Goal: Task Accomplishment & Management: Understand process/instructions

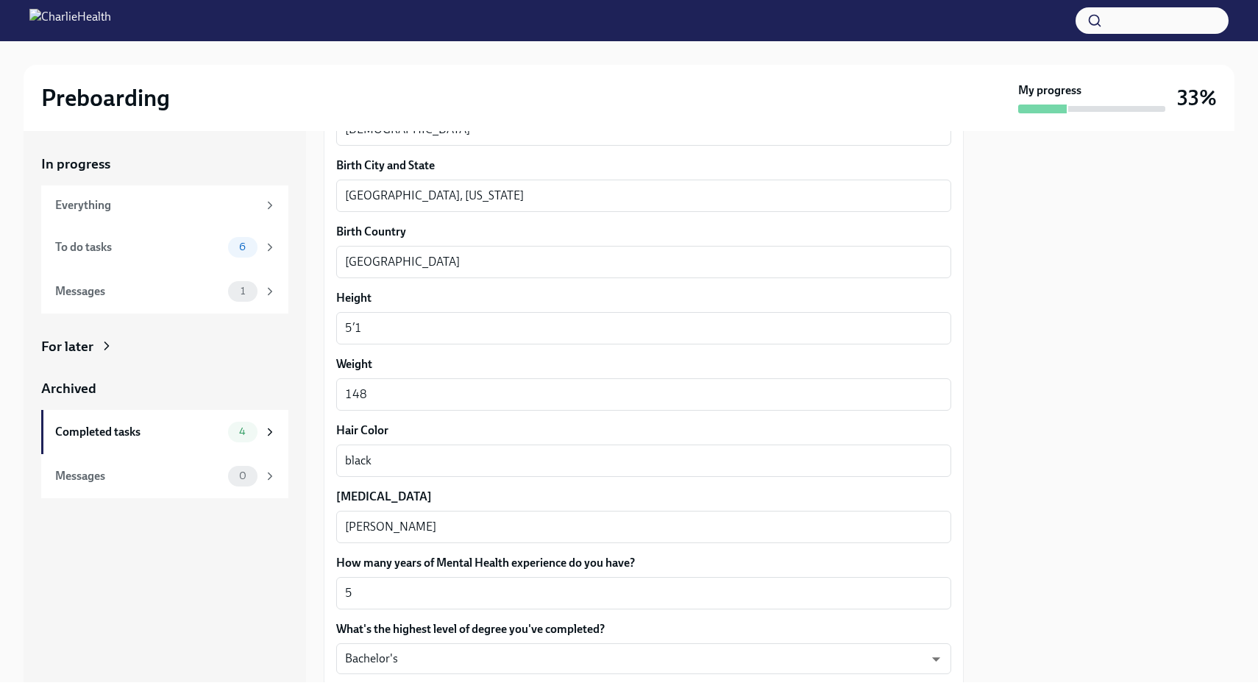
scroll to position [1273, 0]
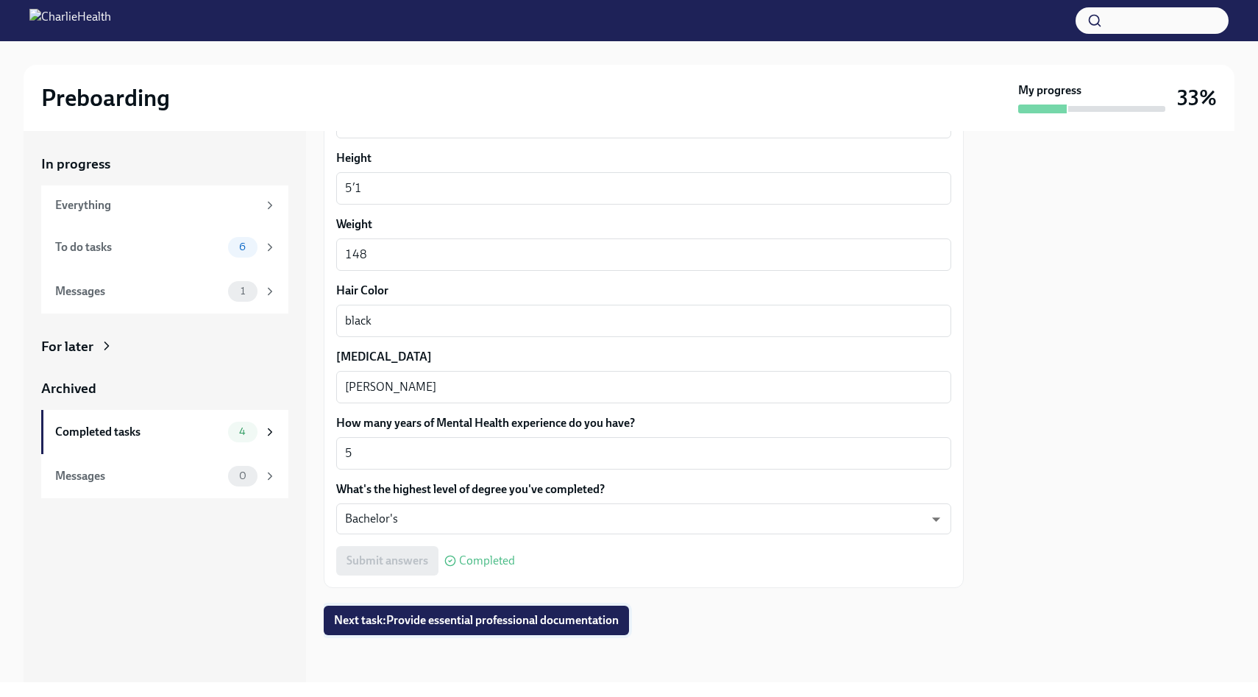
click at [466, 616] on span "Next task : Provide essential professional documentation" at bounding box center [476, 620] width 285 height 15
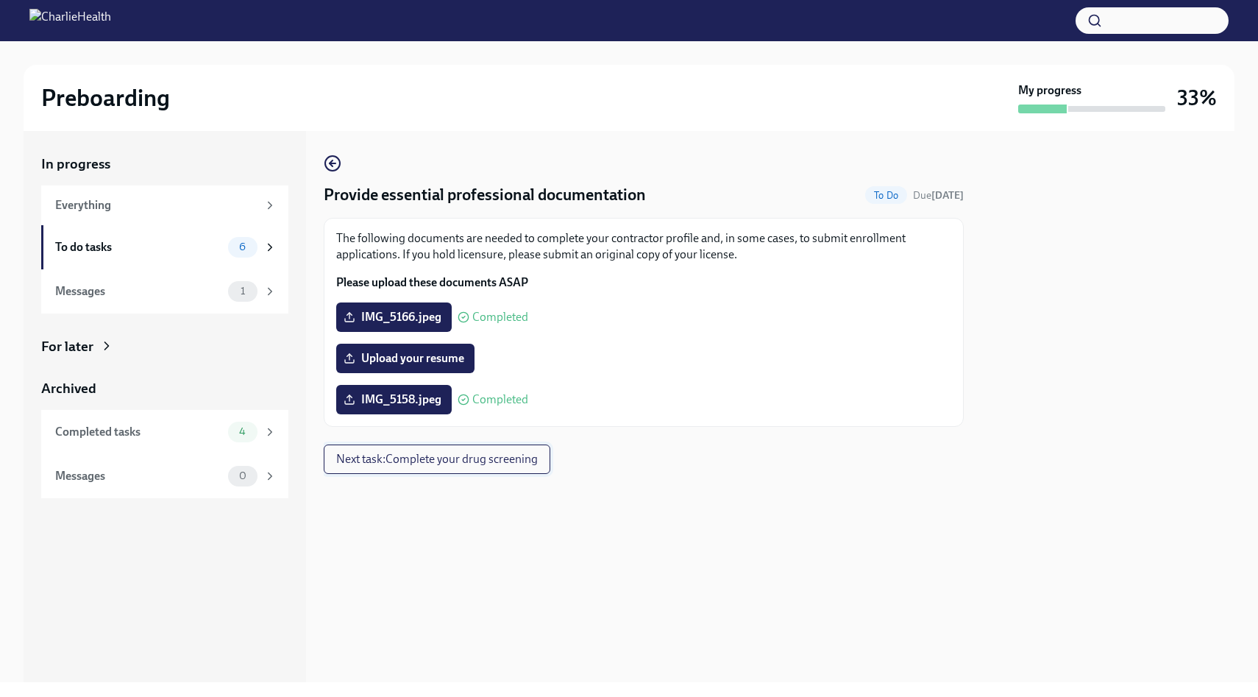
click at [469, 457] on span "Next task : Complete your drug screening" at bounding box center [437, 459] width 202 height 15
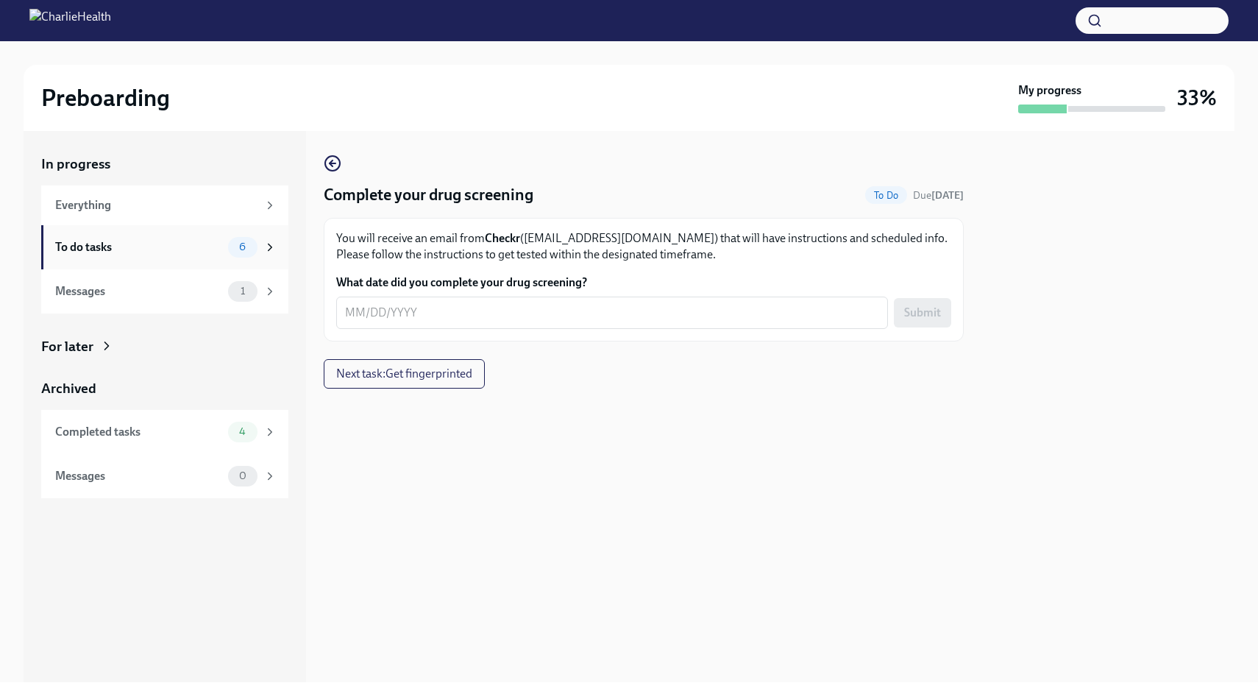
click at [261, 244] on div "6" at bounding box center [252, 247] width 49 height 21
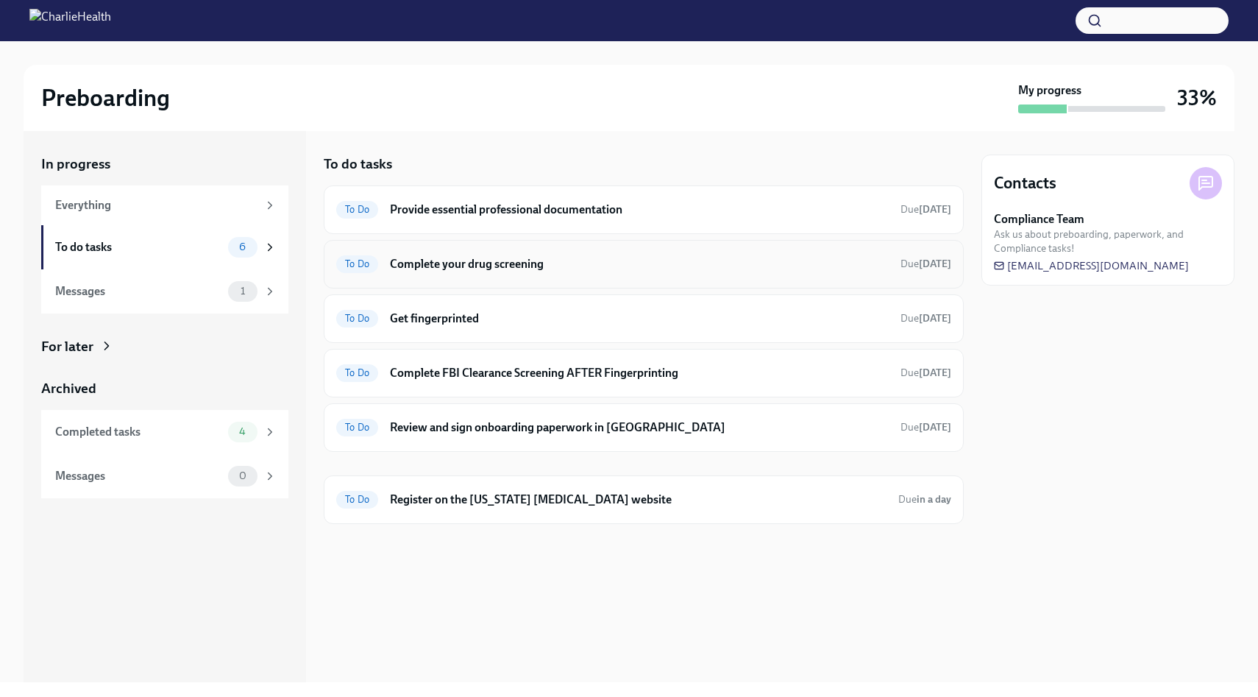
click at [423, 274] on div "To Do Complete your drug screening Due [DATE]" at bounding box center [643, 264] width 615 height 24
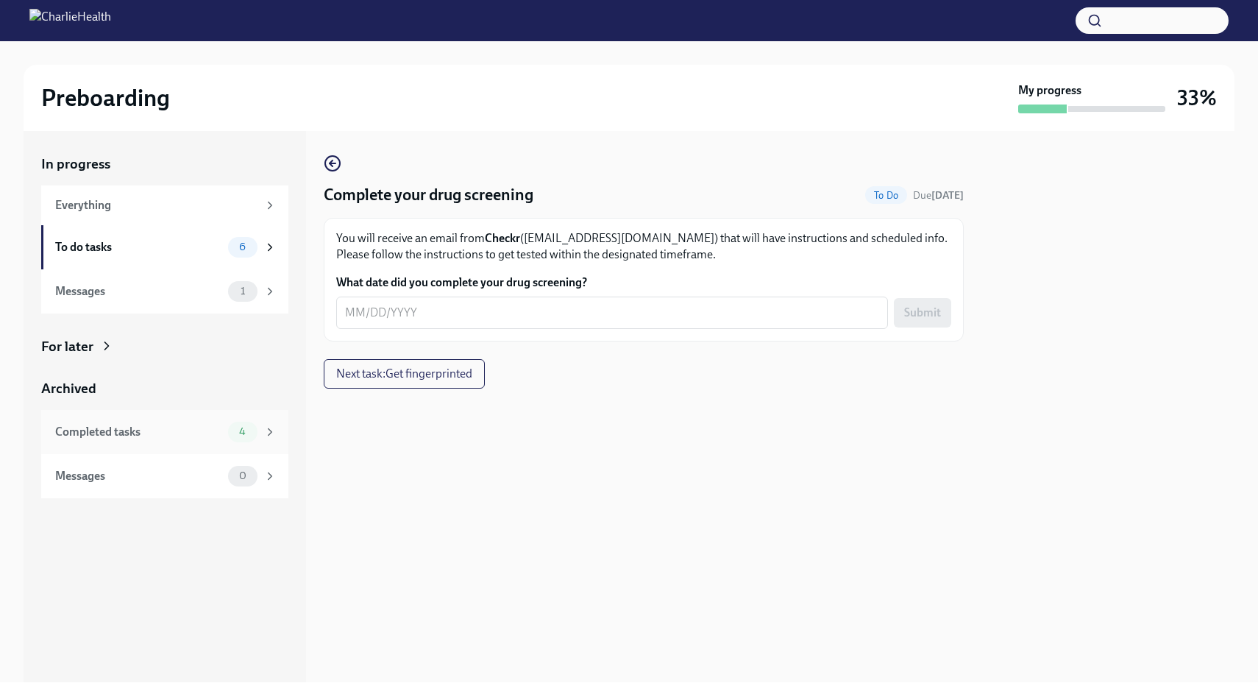
click at [224, 431] on div "Completed tasks 4" at bounding box center [165, 432] width 221 height 21
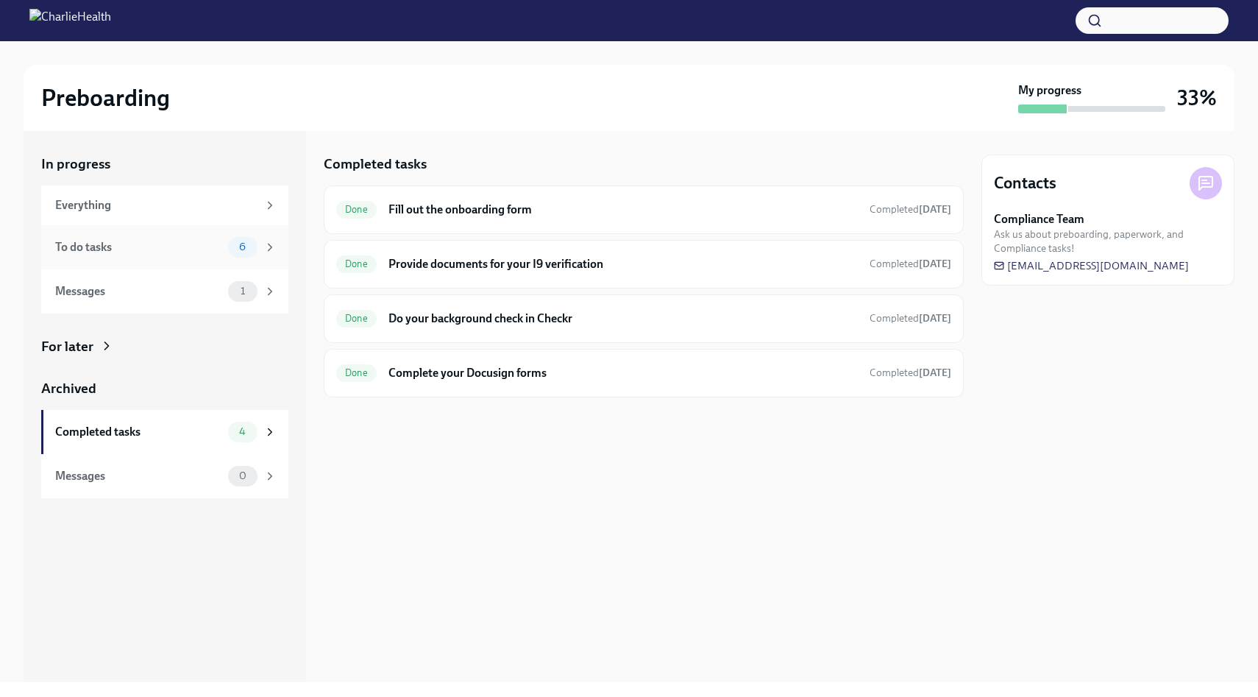
click at [191, 252] on div "To do tasks" at bounding box center [138, 247] width 167 height 16
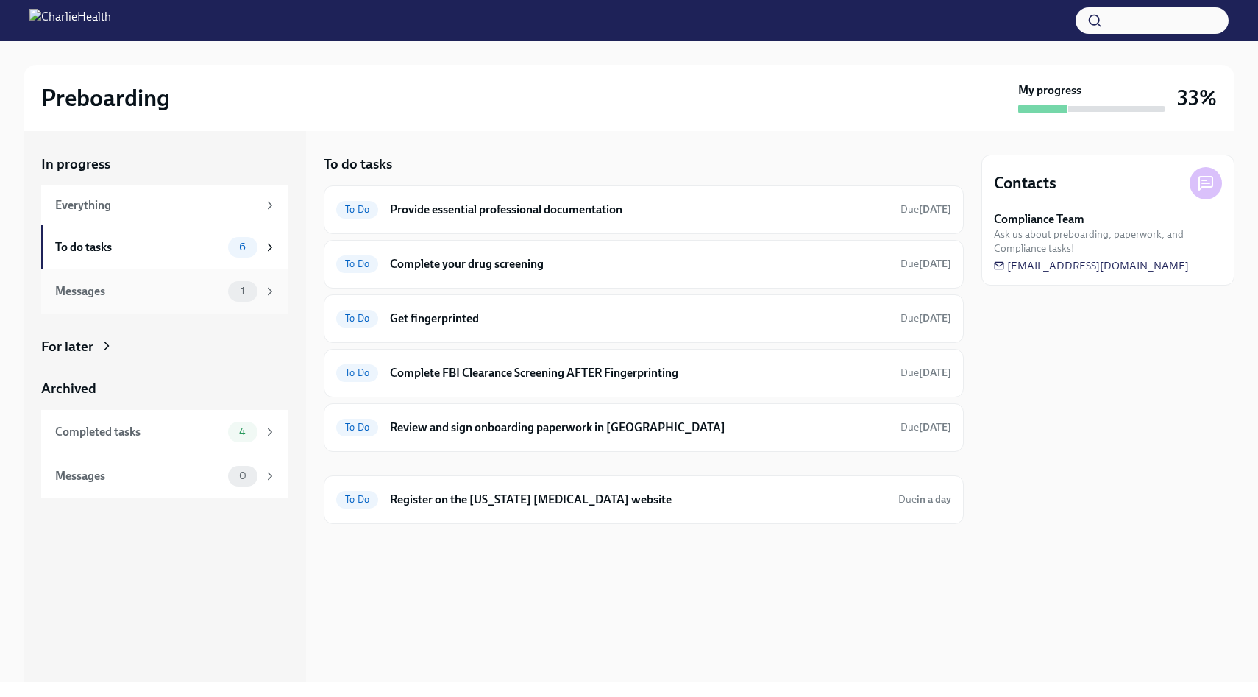
click at [218, 294] on div "Messages" at bounding box center [138, 291] width 167 height 16
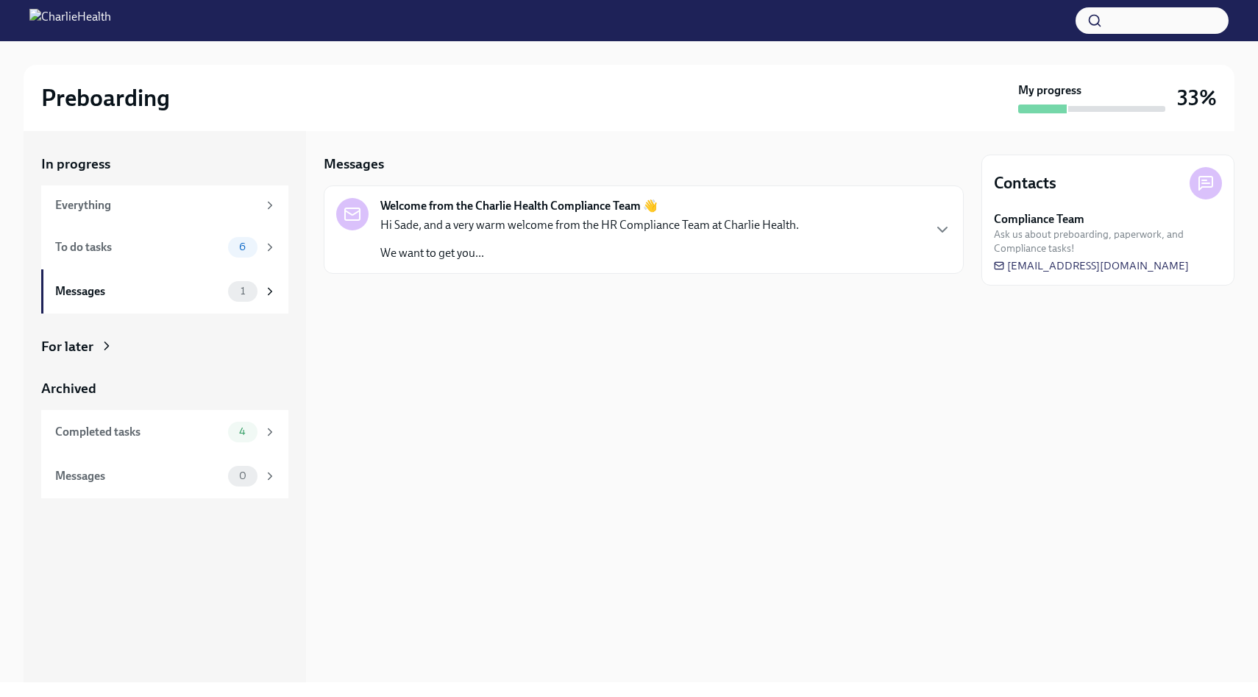
click at [459, 240] on div "Hi Sade, and a very warm welcome from the HR Compliance Team at Charlie Health.…" at bounding box center [589, 239] width 419 height 44
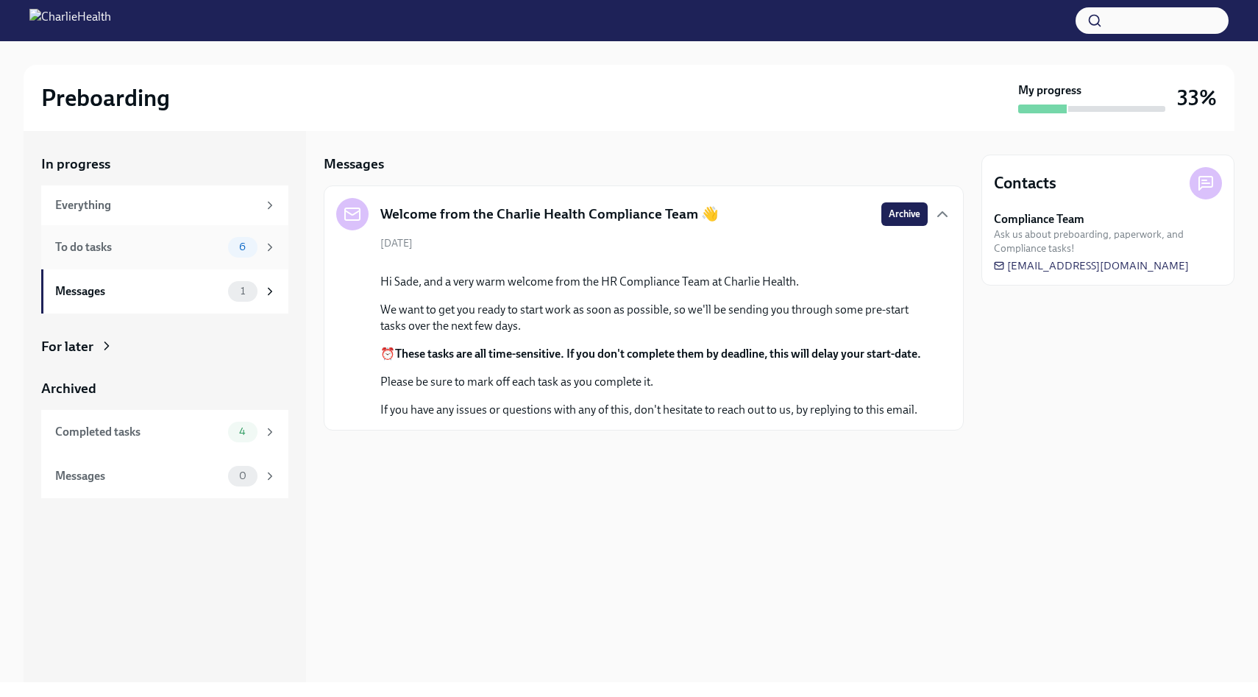
click at [237, 260] on div "To do tasks 6" at bounding box center [164, 247] width 247 height 44
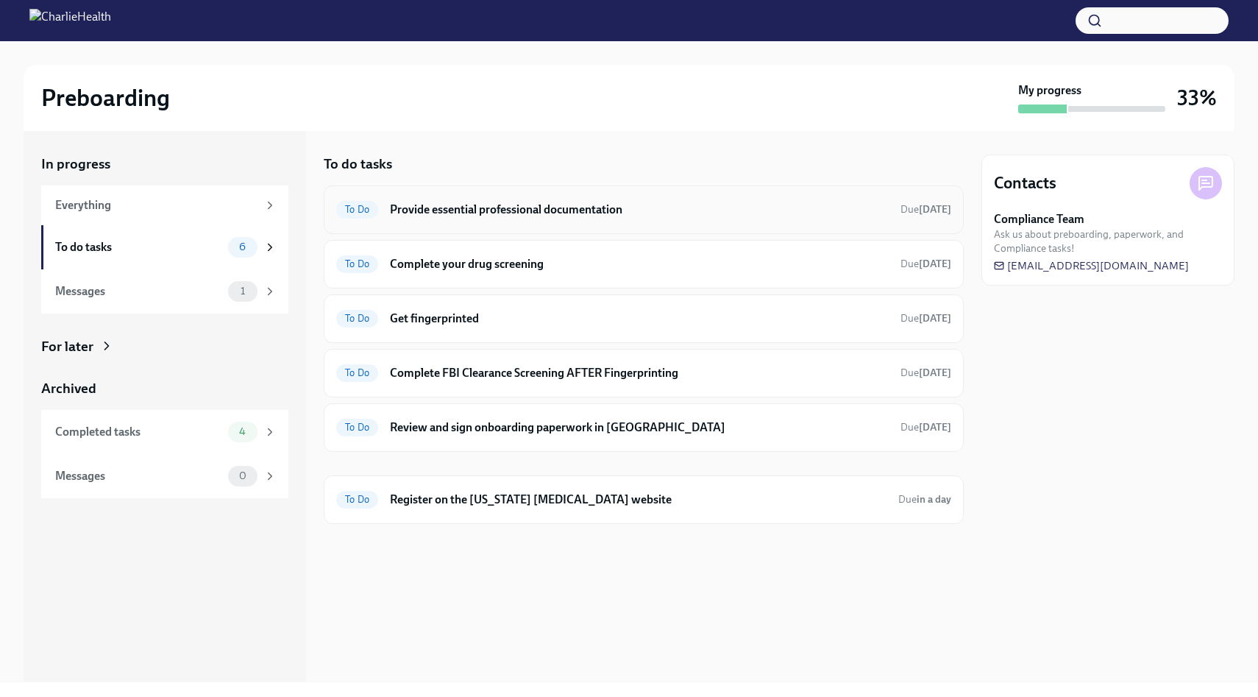
click at [413, 216] on h6 "Provide essential professional documentation" at bounding box center [639, 210] width 499 height 16
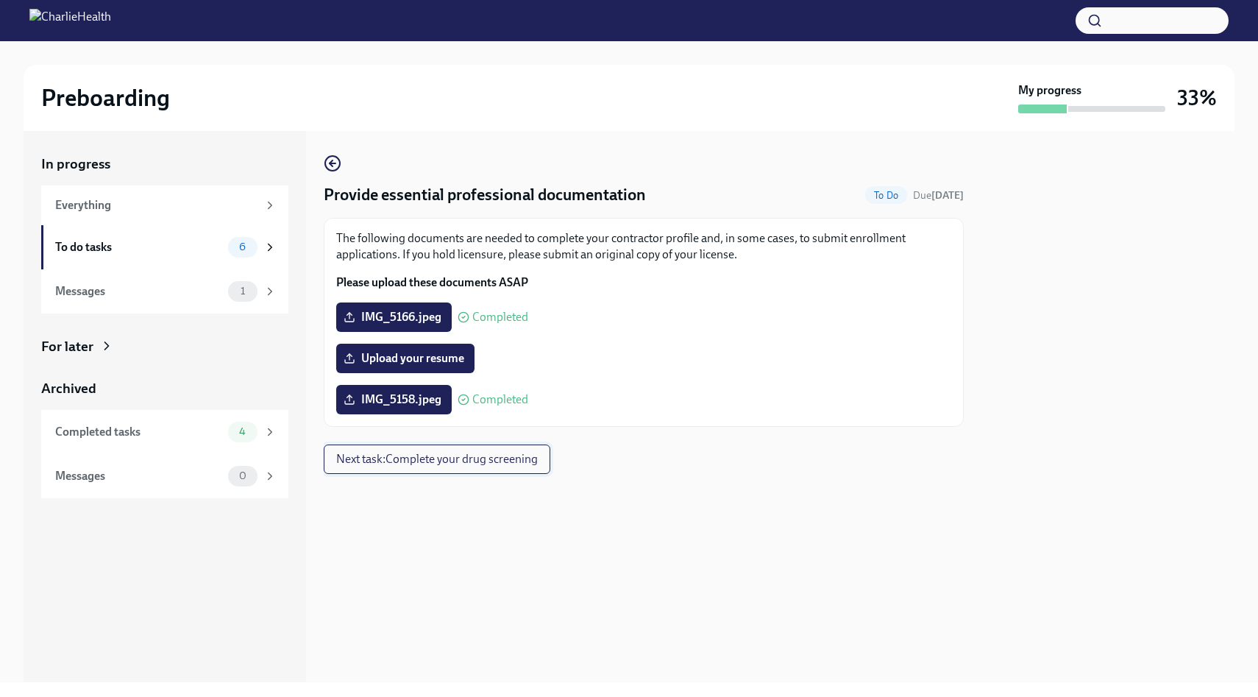
click at [445, 450] on button "Next task : Complete your drug screening" at bounding box center [437, 458] width 227 height 29
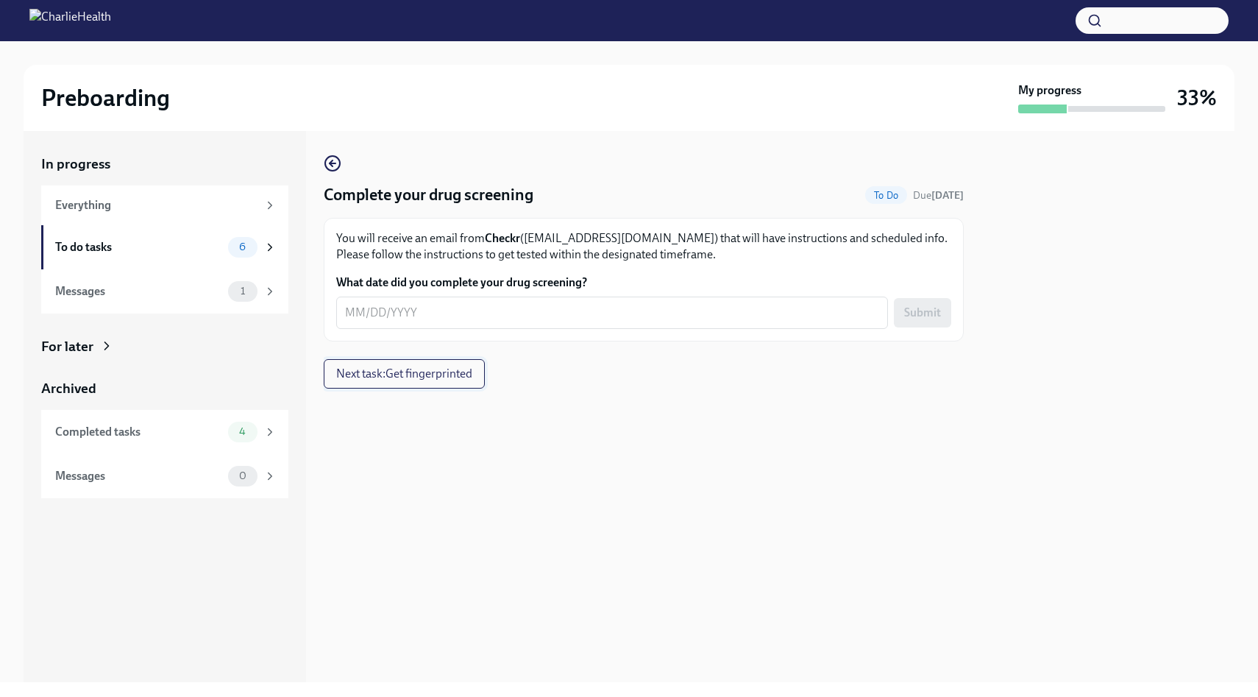
click at [447, 362] on button "Next task : Get fingerprinted" at bounding box center [404, 373] width 161 height 29
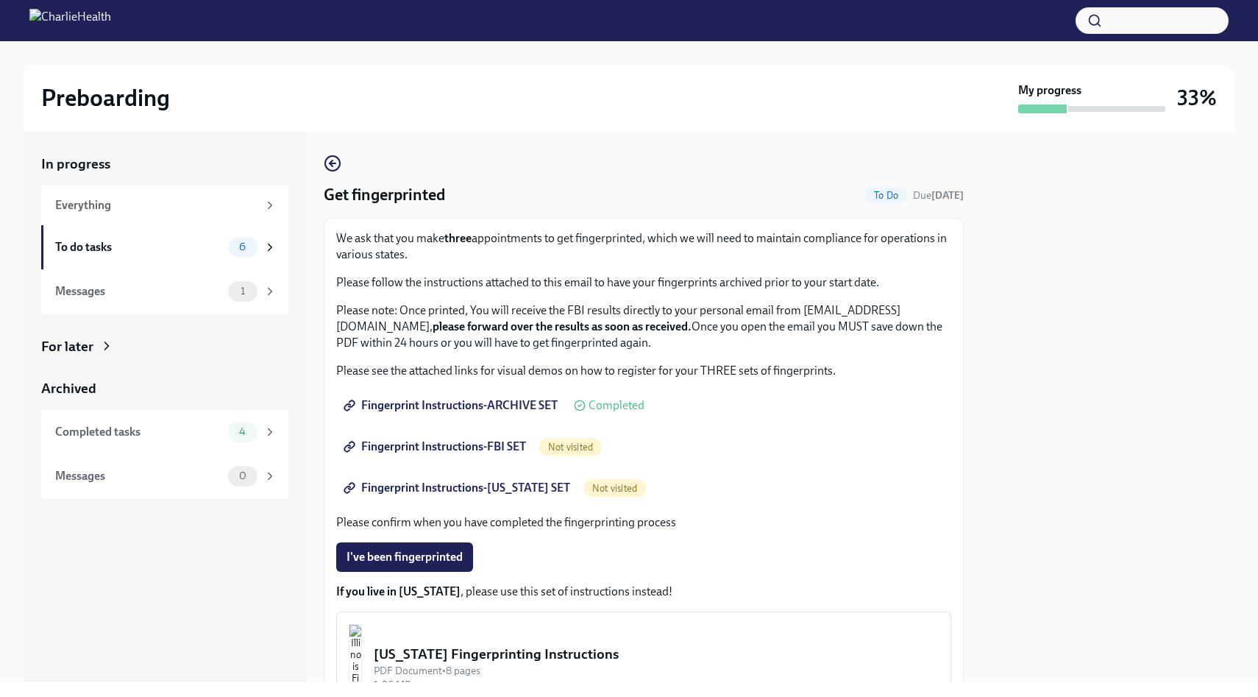
click at [431, 410] on span "Fingerprint Instructions-ARCHIVE SET" at bounding box center [451, 405] width 211 height 15
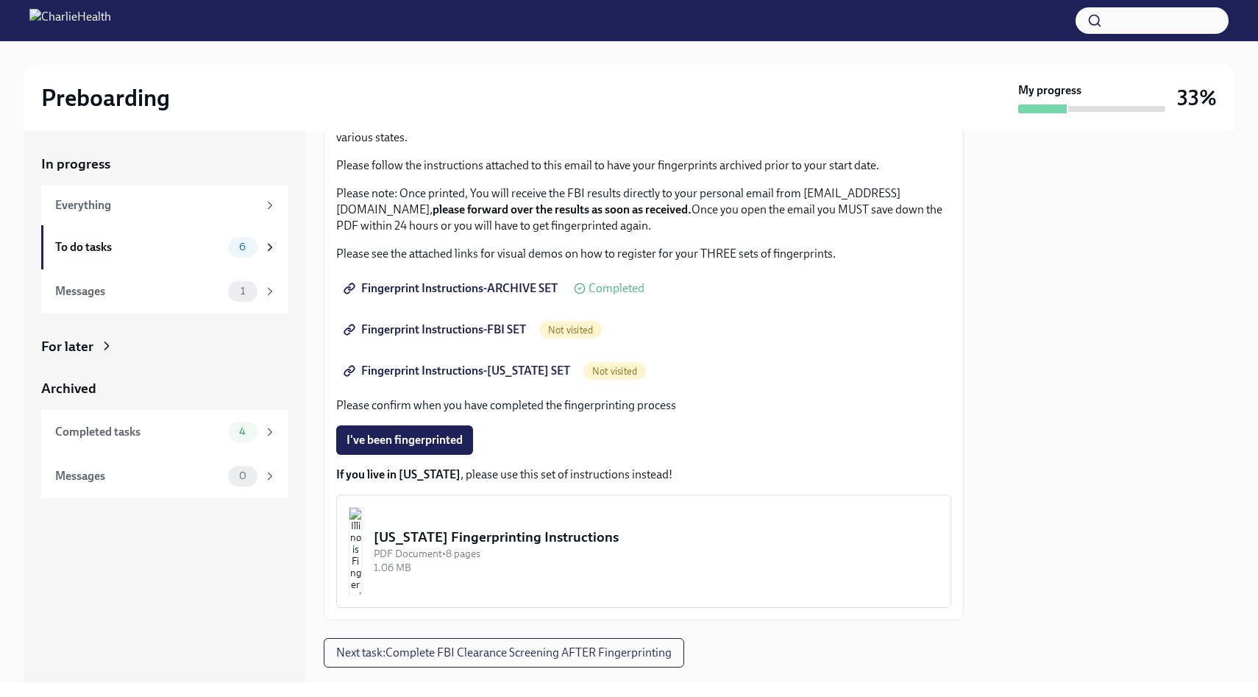
scroll to position [149, 0]
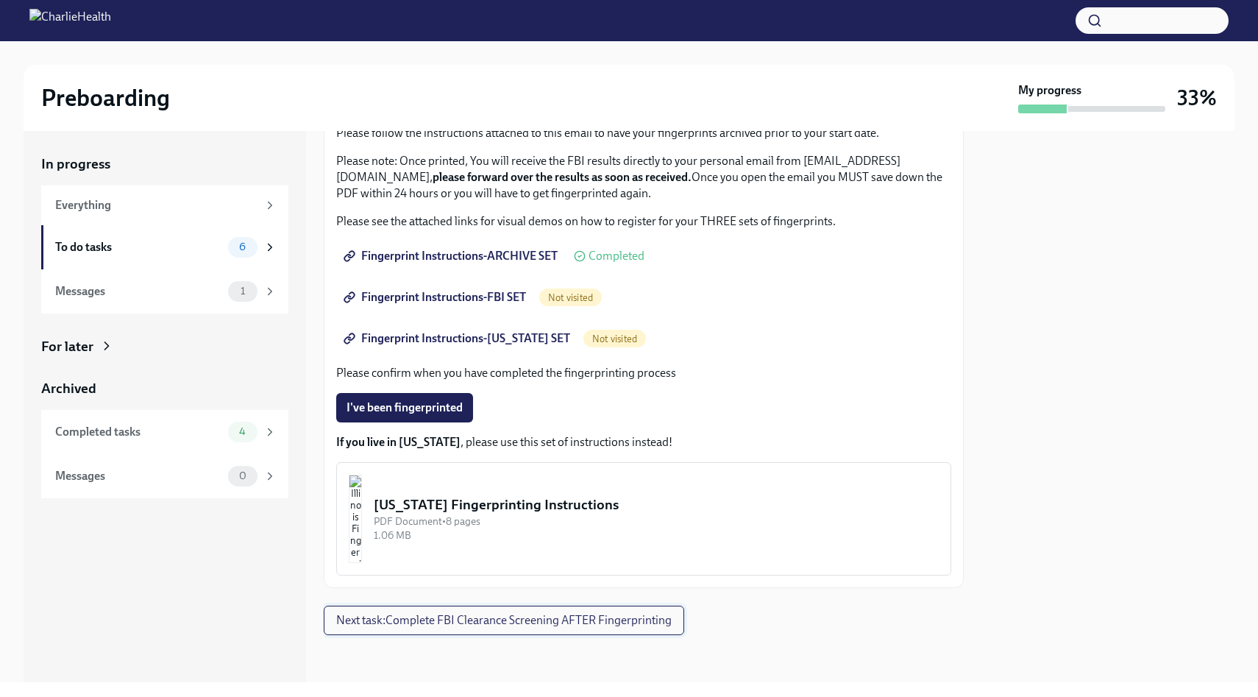
click at [505, 613] on span "Next task : Complete FBI Clearance Screening AFTER Fingerprinting" at bounding box center [503, 620] width 335 height 15
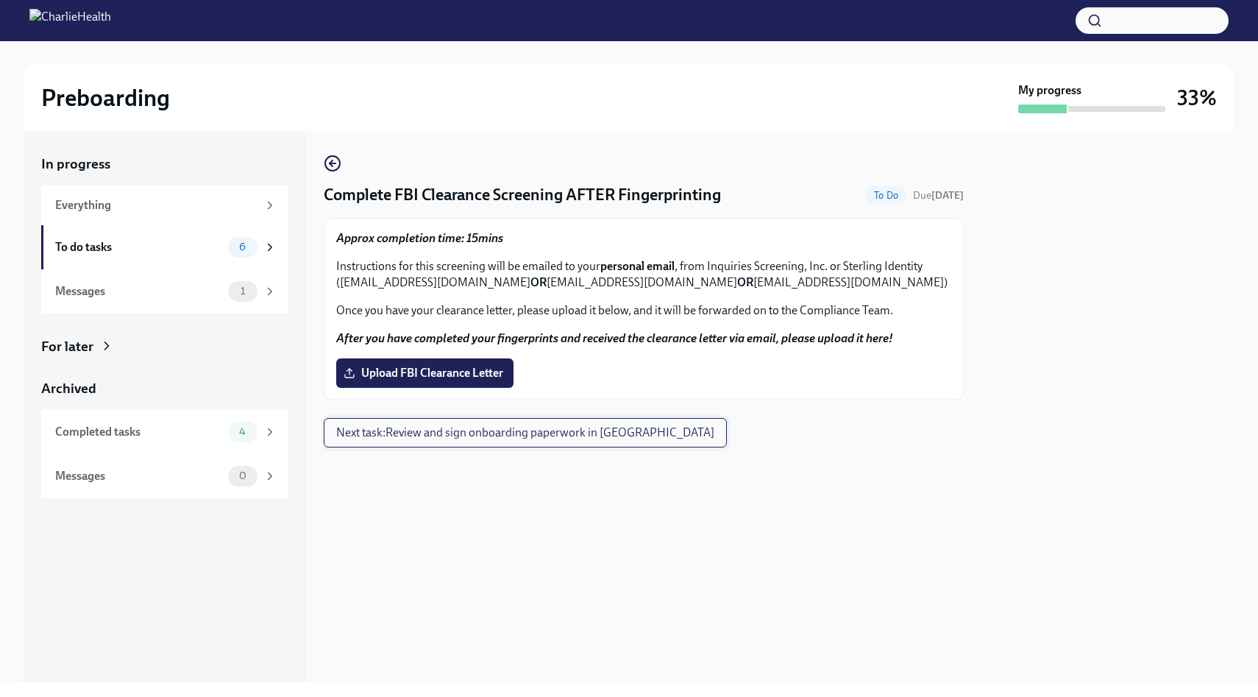
click at [488, 427] on span "Next task : Review and sign onboarding paperwork in [GEOGRAPHIC_DATA]" at bounding box center [525, 432] width 378 height 15
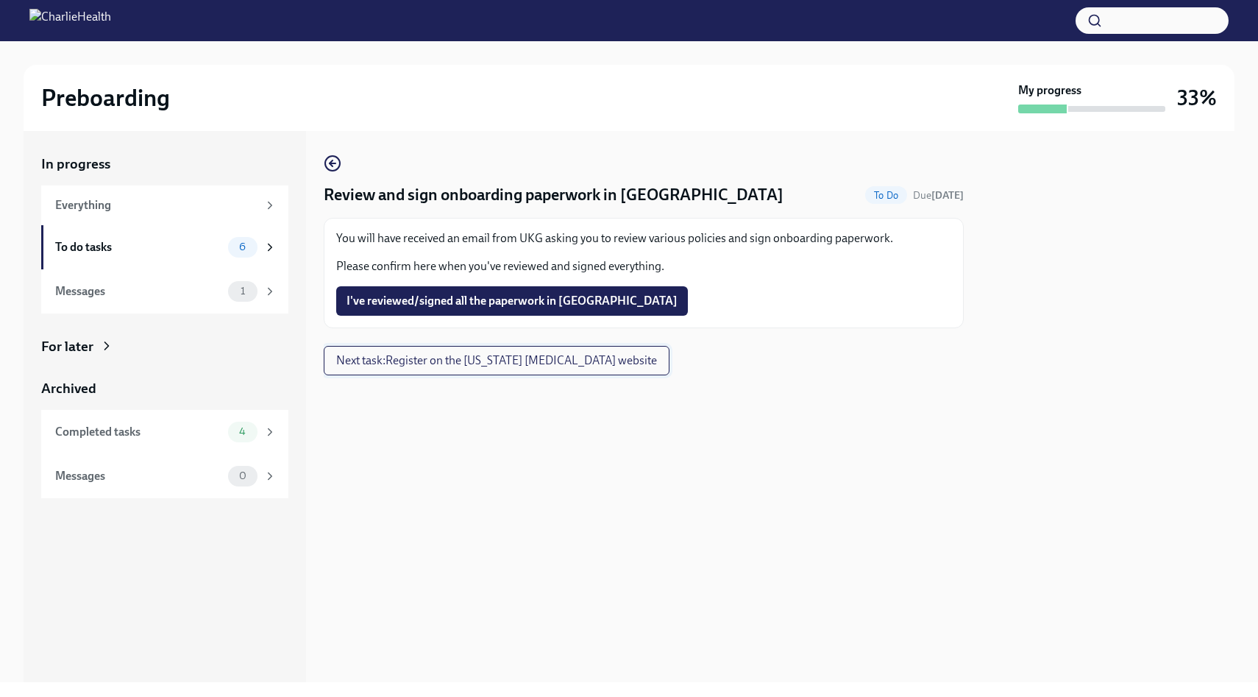
click at [481, 361] on span "Next task : Register on the [US_STATE] [MEDICAL_DATA] website" at bounding box center [496, 360] width 321 height 15
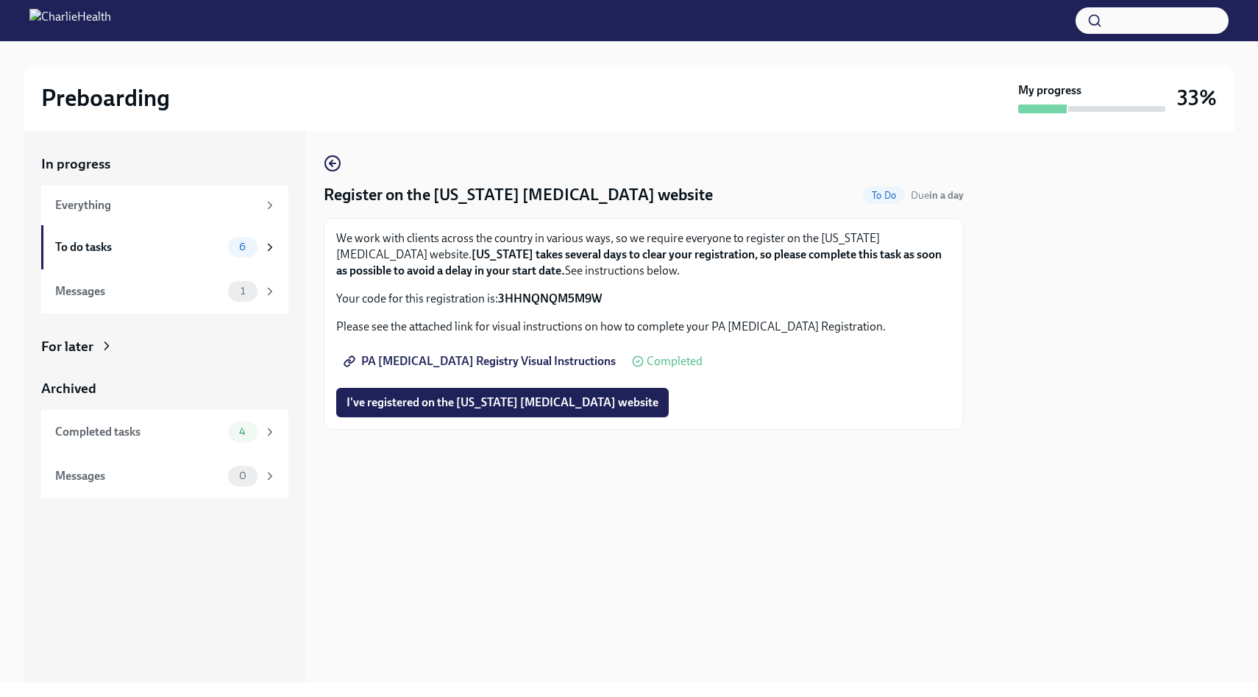
click at [461, 360] on span "PA [MEDICAL_DATA] Registry Visual Instructions" at bounding box center [480, 361] width 269 height 15
